Goal: Information Seeking & Learning: Learn about a topic

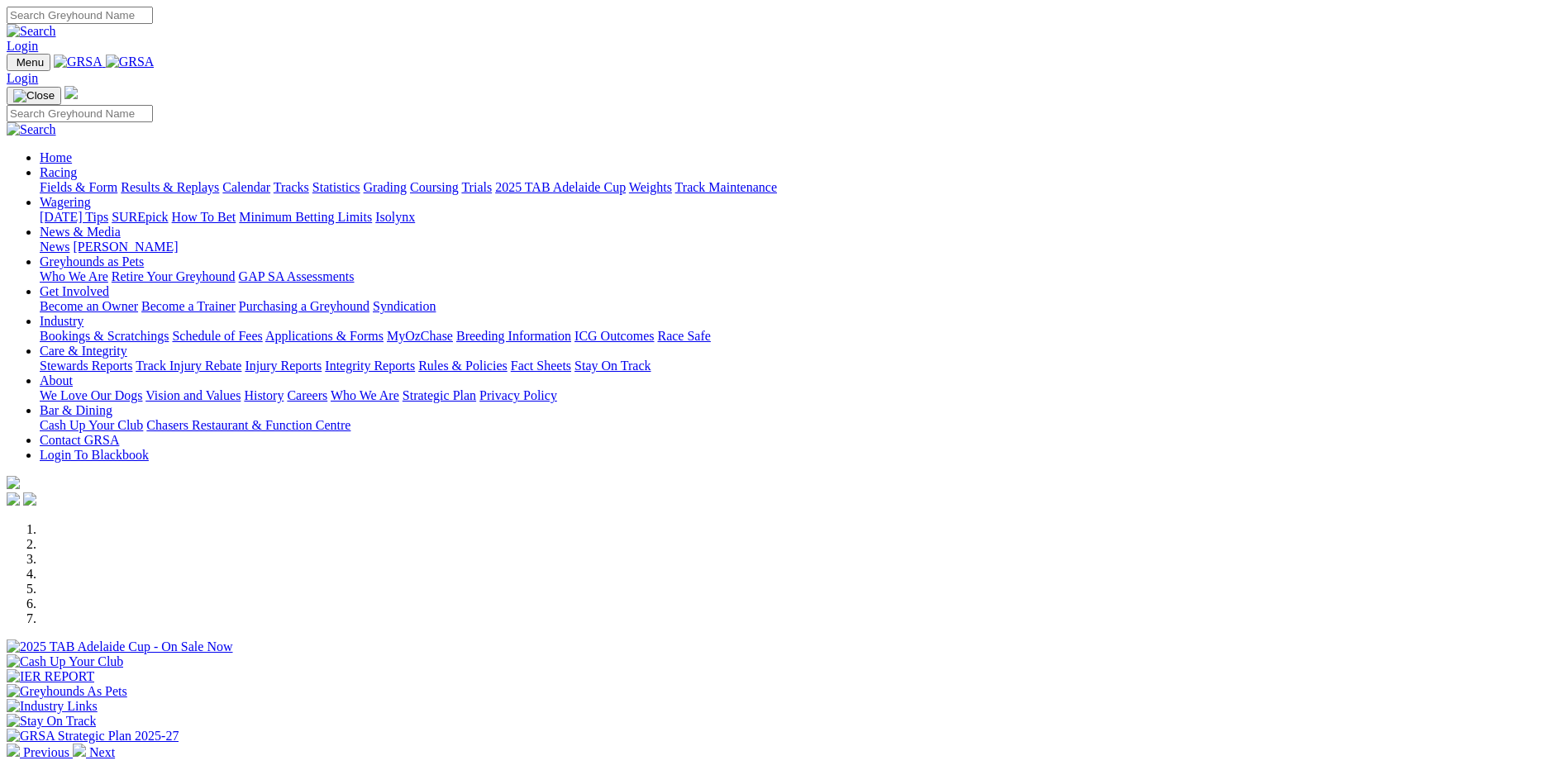
scroll to position [661, 0]
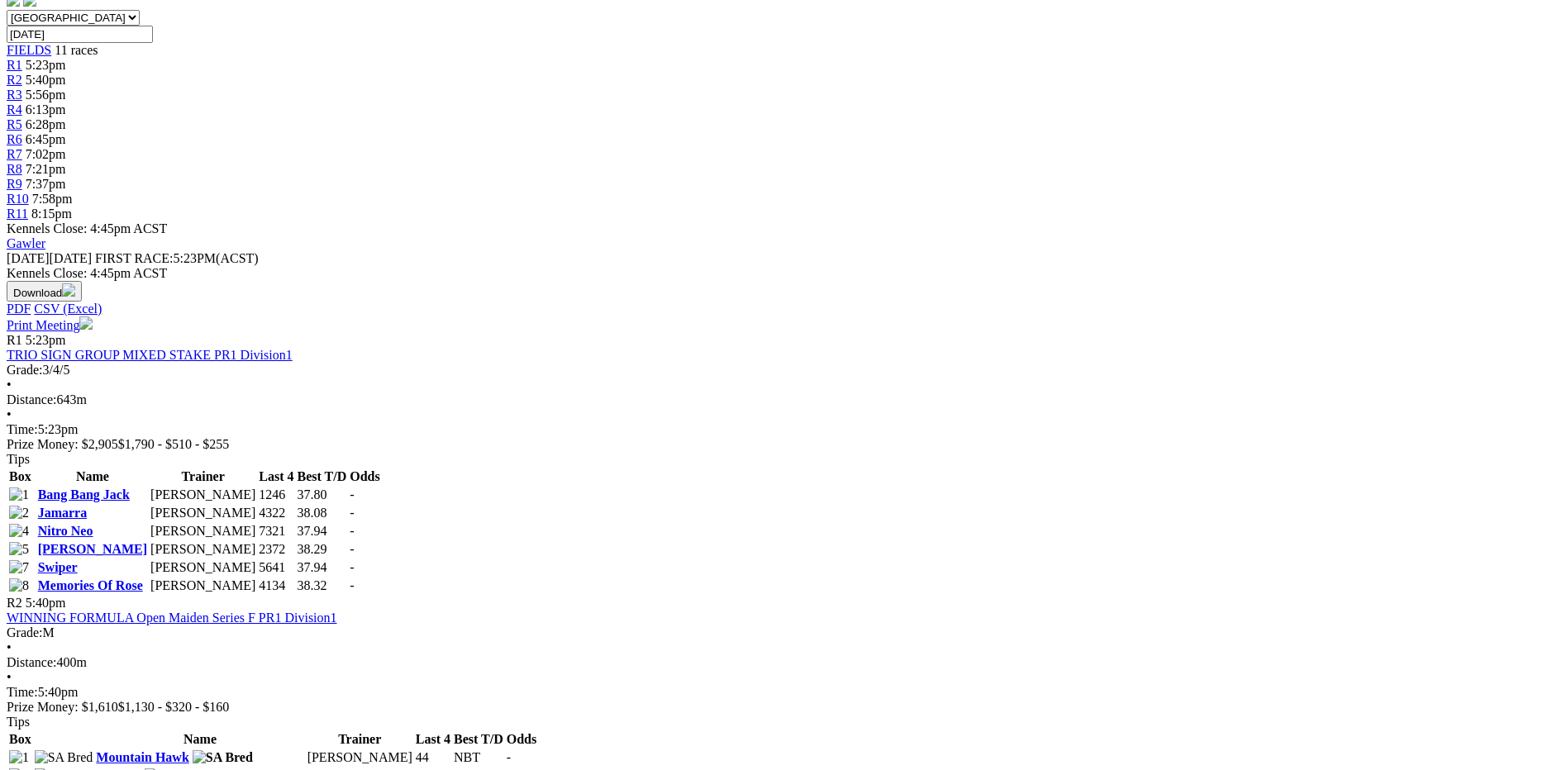
scroll to position [496, 0]
